Goal: Entertainment & Leisure: Consume media (video, audio)

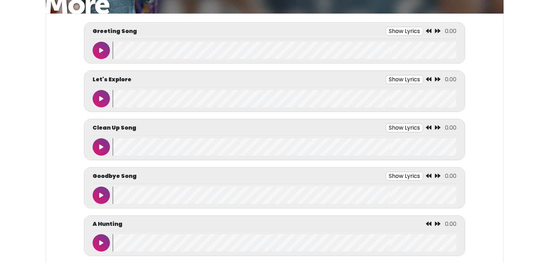
scroll to position [12, 0]
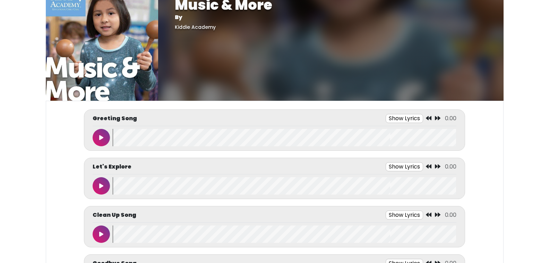
click at [405, 167] on button "Show Lyrics" at bounding box center [404, 166] width 37 height 9
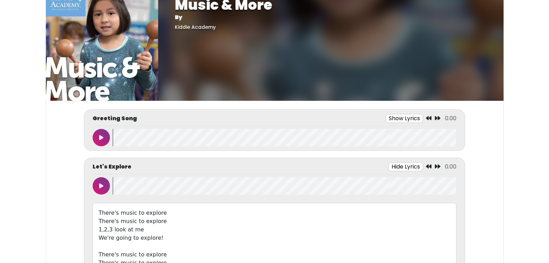
drag, startPoint x: 548, startPoint y: 21, endPoint x: 549, endPoint y: 46, distance: 25.0
click at [549, 46] on body "Music & More By Kiddie Academy Music & More By Kiddie Academy" at bounding box center [274, 119] width 549 height 263
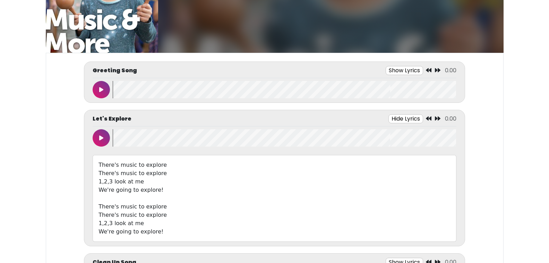
scroll to position [65, 0]
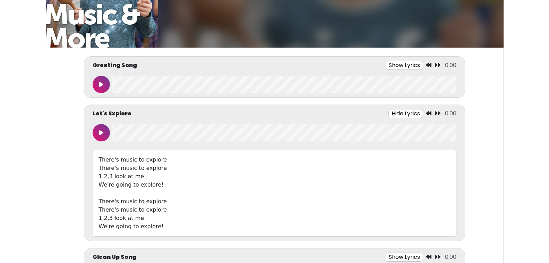
click at [405, 115] on button "Hide Lyrics" at bounding box center [405, 113] width 35 height 9
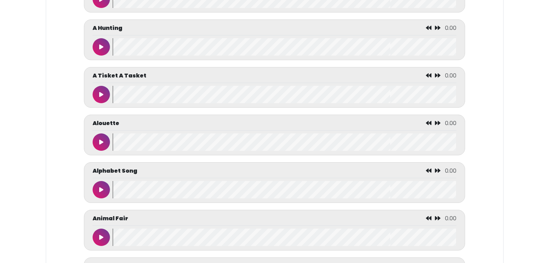
scroll to position [222, 0]
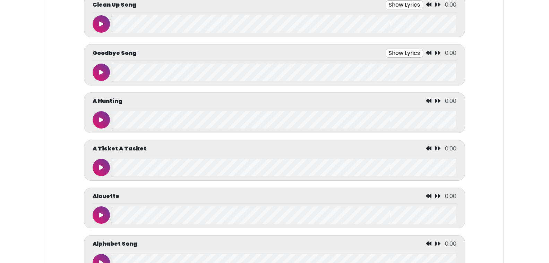
click at [99, 24] on button at bounding box center [101, 23] width 17 height 17
click at [398, 3] on button "Show Lyrics" at bounding box center [391, 4] width 37 height 9
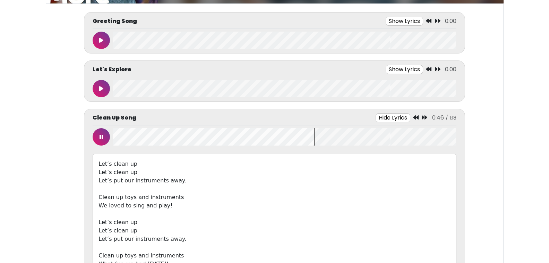
scroll to position [119, 0]
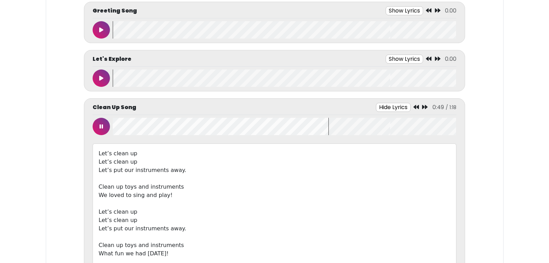
click at [393, 106] on button "Hide Lyrics" at bounding box center [393, 107] width 35 height 9
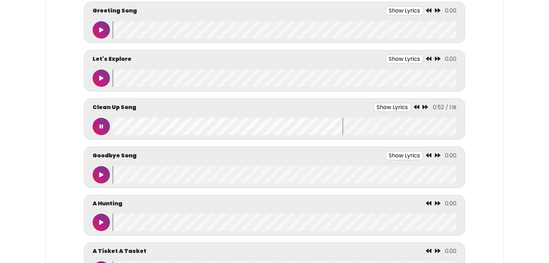
click at [104, 123] on button at bounding box center [101, 126] width 17 height 17
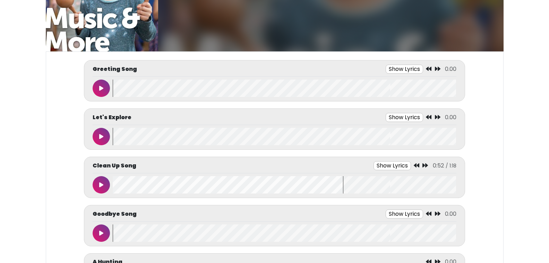
scroll to position [56, 0]
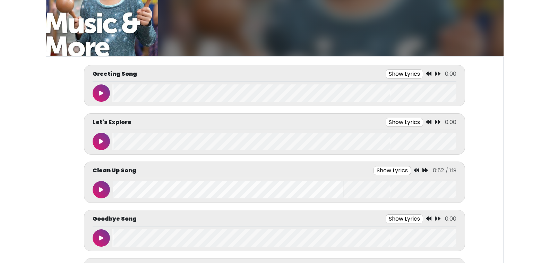
click at [397, 119] on button "Show Lyrics" at bounding box center [404, 122] width 37 height 9
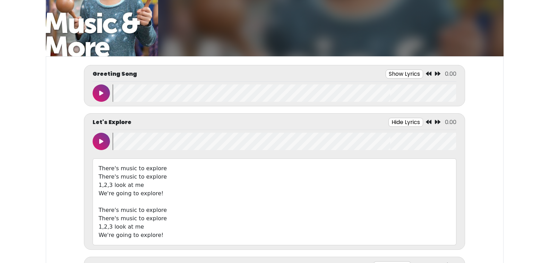
click at [396, 119] on button "Hide Lyrics" at bounding box center [405, 122] width 35 height 9
